Goal: Task Accomplishment & Management: Manage account settings

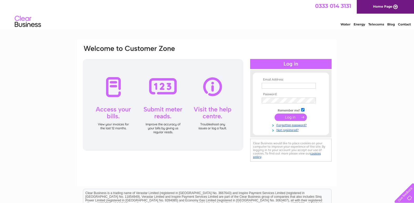
type input "graeme@whrmccartney.com"
click at [290, 116] on input "submit" at bounding box center [291, 117] width 32 height 7
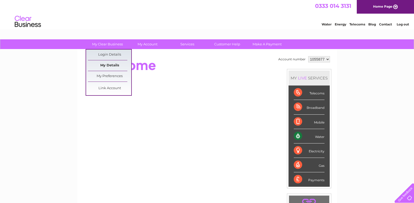
click at [110, 64] on link "My Details" at bounding box center [109, 65] width 43 height 11
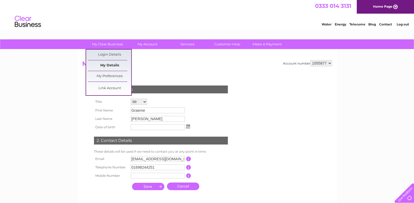
click at [113, 64] on link "My Details" at bounding box center [109, 65] width 43 height 11
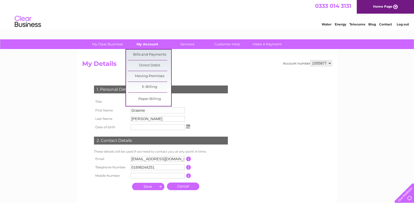
click at [149, 44] on link "My Account" at bounding box center [147, 44] width 43 height 10
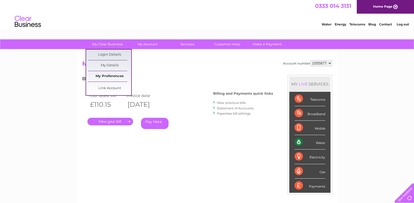
click at [109, 76] on link "My Preferences" at bounding box center [109, 76] width 43 height 11
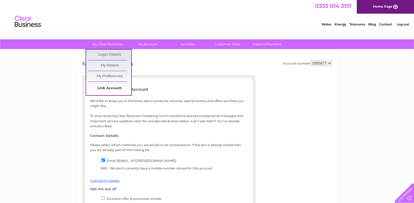
click at [111, 87] on link "Link Account" at bounding box center [109, 88] width 43 height 11
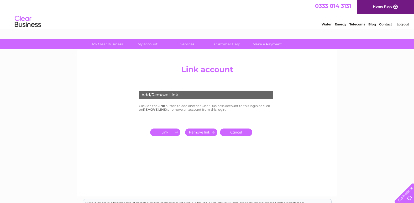
click at [164, 133] on input "submit" at bounding box center [166, 132] width 32 height 7
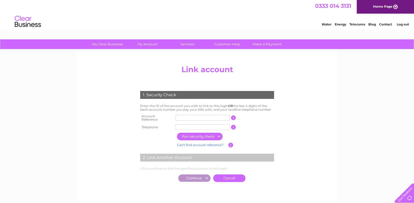
click at [201, 115] on input "text" at bounding box center [203, 118] width 54 height 6
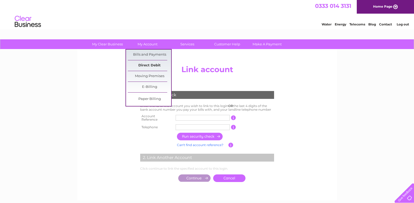
click at [150, 66] on link "Direct Debit" at bounding box center [149, 65] width 43 height 11
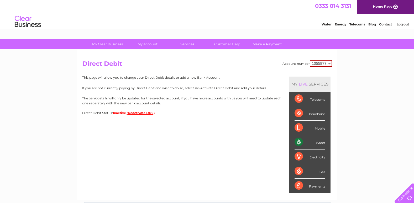
click at [323, 143] on div "Water" at bounding box center [310, 142] width 31 height 14
click at [143, 112] on button "(Reactivate DD?)" at bounding box center [141, 113] width 28 height 4
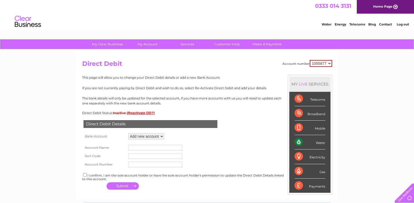
click at [150, 137] on select "Add new account ****4268 ****4268 ****4268" at bounding box center [146, 136] width 36 height 6
click at [222, 149] on form "Account Name Sort Code Account Number" at bounding box center [207, 155] width 250 height 28
click at [154, 136] on select "Add new account ****4268 ****4268 ****4268" at bounding box center [146, 136] width 36 height 6
click at [128, 133] on select "Add new account ****4268 ****4268 ****4268" at bounding box center [146, 136] width 36 height 6
click at [145, 146] on input "text" at bounding box center [155, 148] width 54 height 6
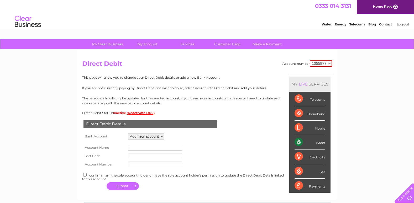
click at [139, 147] on input "text" at bounding box center [155, 148] width 54 height 6
paste input "Acrisure UK Broking Ltd"
type input "Acrisure UK Broking Ltd"
click at [134, 154] on input "text" at bounding box center [155, 156] width 54 height 6
drag, startPoint x: 145, startPoint y: 157, endPoint x: 123, endPoint y: 153, distance: 21.8
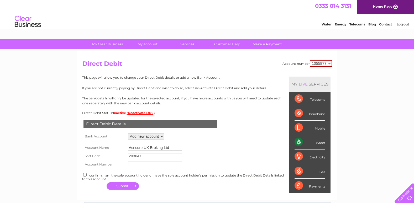
click at [123, 153] on tr "Sort Code 203647" at bounding box center [134, 156] width 104 height 8
type input "203647"
click at [147, 163] on input "text" at bounding box center [155, 165] width 54 height 6
type input "70828297"
click at [86, 176] on input "checkbox" at bounding box center [84, 174] width 3 height 3
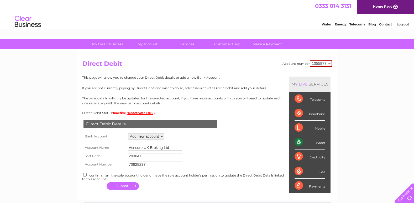
checkbox input "true"
click at [215, 141] on div "Direct Debit Details Bank Account Add new account ****4268 ****4268 ****4268 Lo…" at bounding box center [207, 153] width 250 height 76
click at [126, 186] on button "button" at bounding box center [123, 186] width 32 height 7
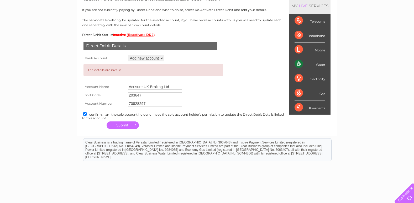
scroll to position [79, 0]
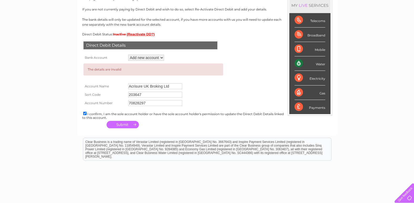
click at [133, 94] on input "203647" at bounding box center [155, 95] width 54 height 6
click at [138, 95] on input "20-3647" at bounding box center [155, 95] width 54 height 6
type input "20-36-47"
click at [222, 94] on td at bounding box center [222, 95] width 4 height 8
click at [121, 124] on button "button" at bounding box center [123, 124] width 32 height 7
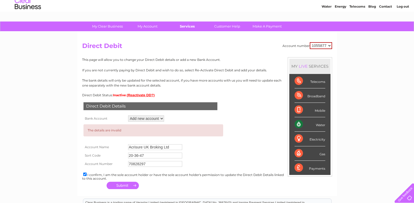
scroll to position [0, 0]
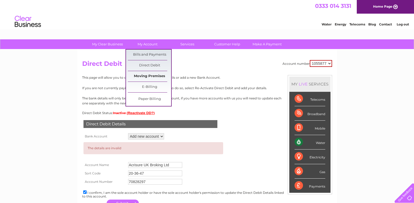
click at [152, 76] on link "Moving Premises" at bounding box center [149, 76] width 43 height 11
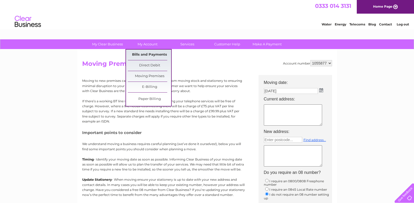
click at [152, 55] on link "Bills and Payments" at bounding box center [149, 55] width 43 height 11
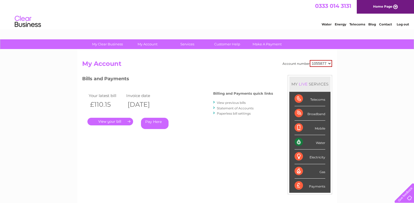
click at [328, 62] on select "1055877" at bounding box center [321, 63] width 22 height 7
click at [266, 46] on link "Make A Payment" at bounding box center [267, 44] width 43 height 10
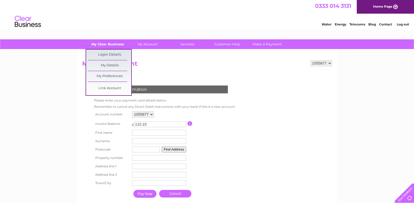
click at [108, 45] on link "My Clear Business" at bounding box center [107, 44] width 43 height 10
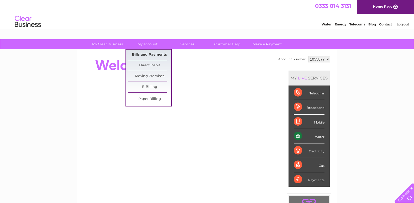
click at [148, 54] on link "Bills and Payments" at bounding box center [149, 55] width 43 height 11
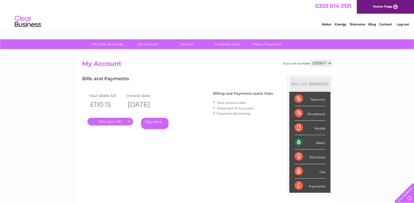
click at [119, 122] on link "." at bounding box center [110, 122] width 46 height 8
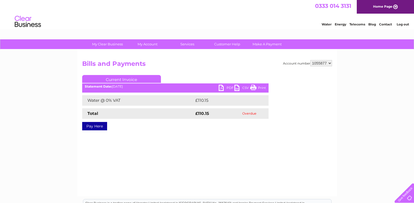
click at [220, 87] on link "PDF" at bounding box center [227, 89] width 16 height 8
